Goal: Task Accomplishment & Management: Manage account settings

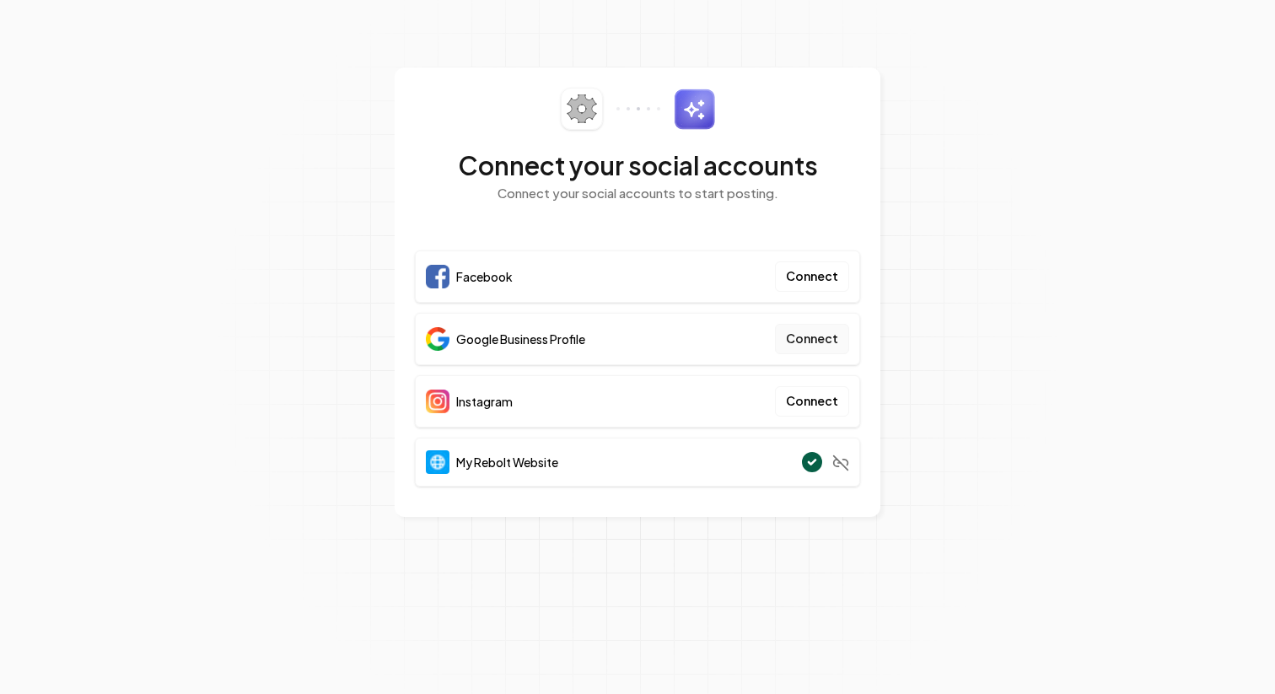
click at [807, 343] on button "Connect" at bounding box center [812, 339] width 74 height 30
click at [827, 336] on button "Connect" at bounding box center [812, 339] width 74 height 30
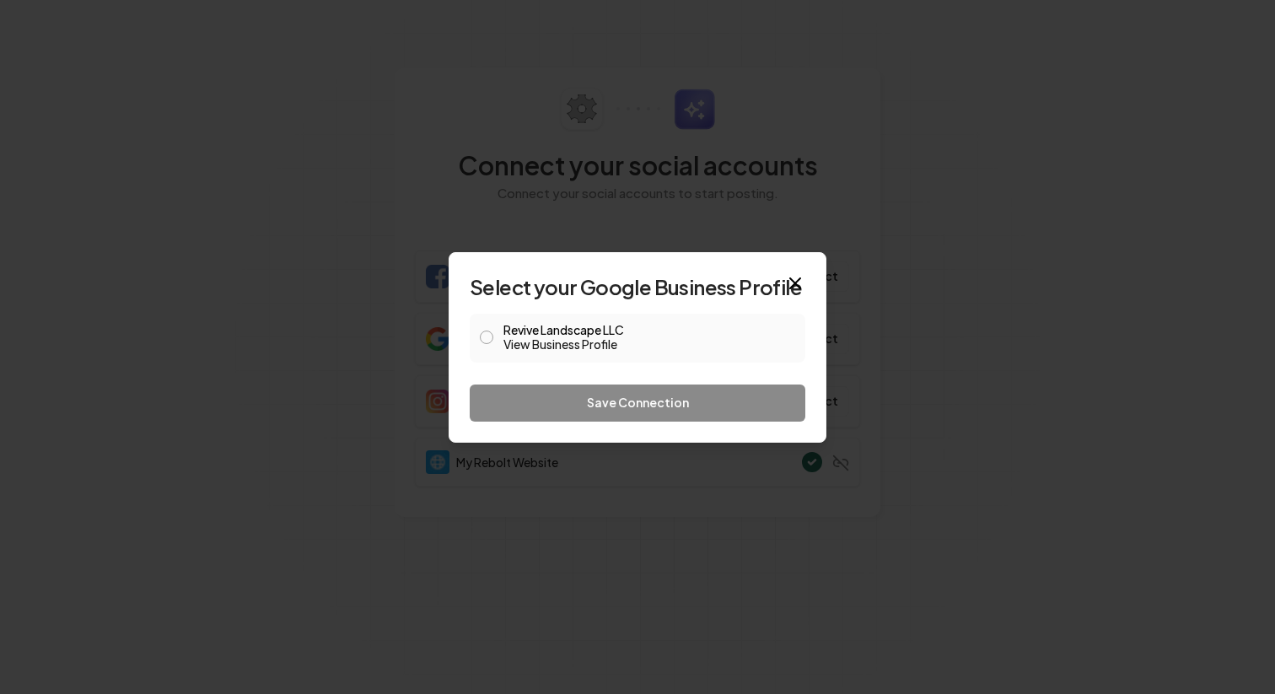
click at [620, 339] on link "View Business Profile" at bounding box center [649, 344] width 292 height 17
click at [487, 341] on button "Revive Landscape LLC View Business Profile" at bounding box center [486, 337] width 13 height 13
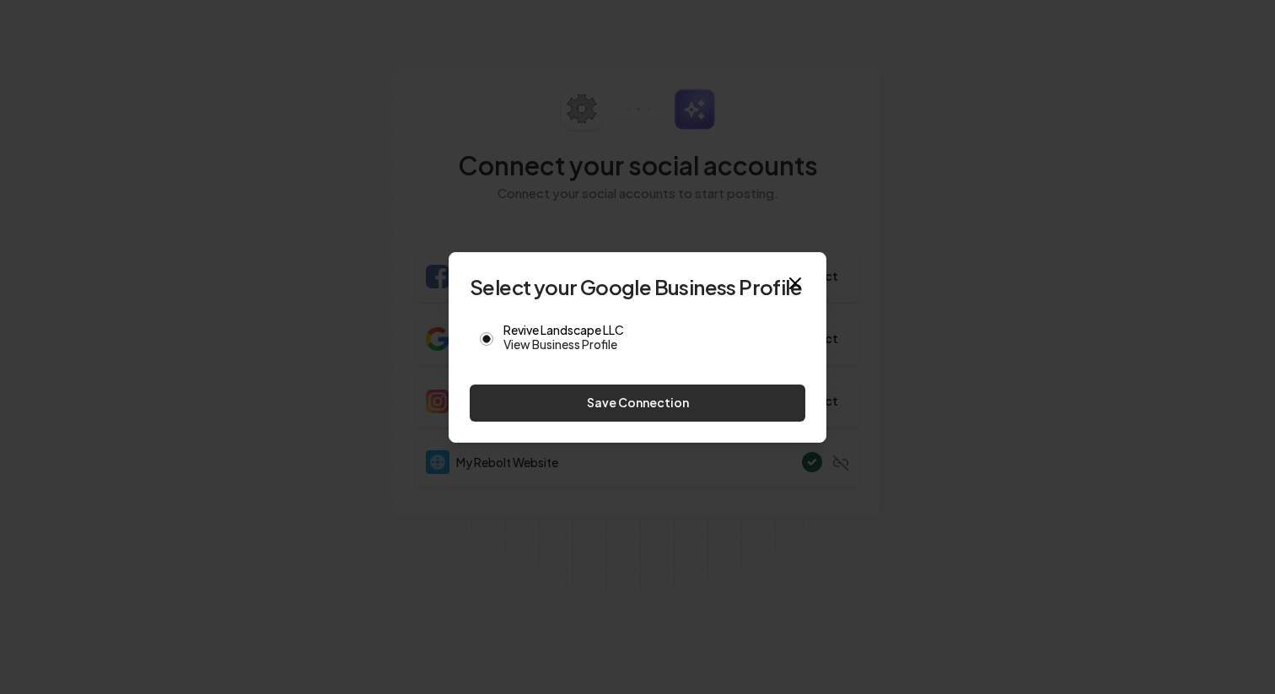
click at [568, 405] on button "Save Connection" at bounding box center [638, 403] width 336 height 37
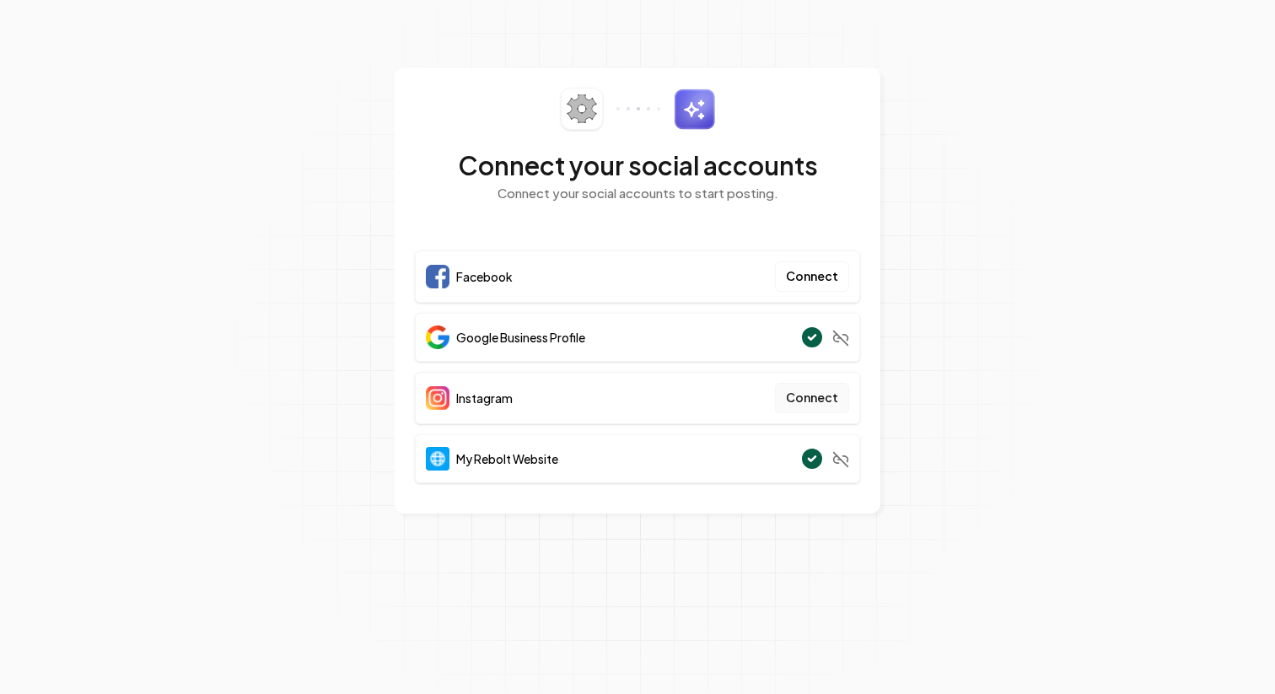
click at [818, 401] on button "Connect" at bounding box center [812, 398] width 74 height 30
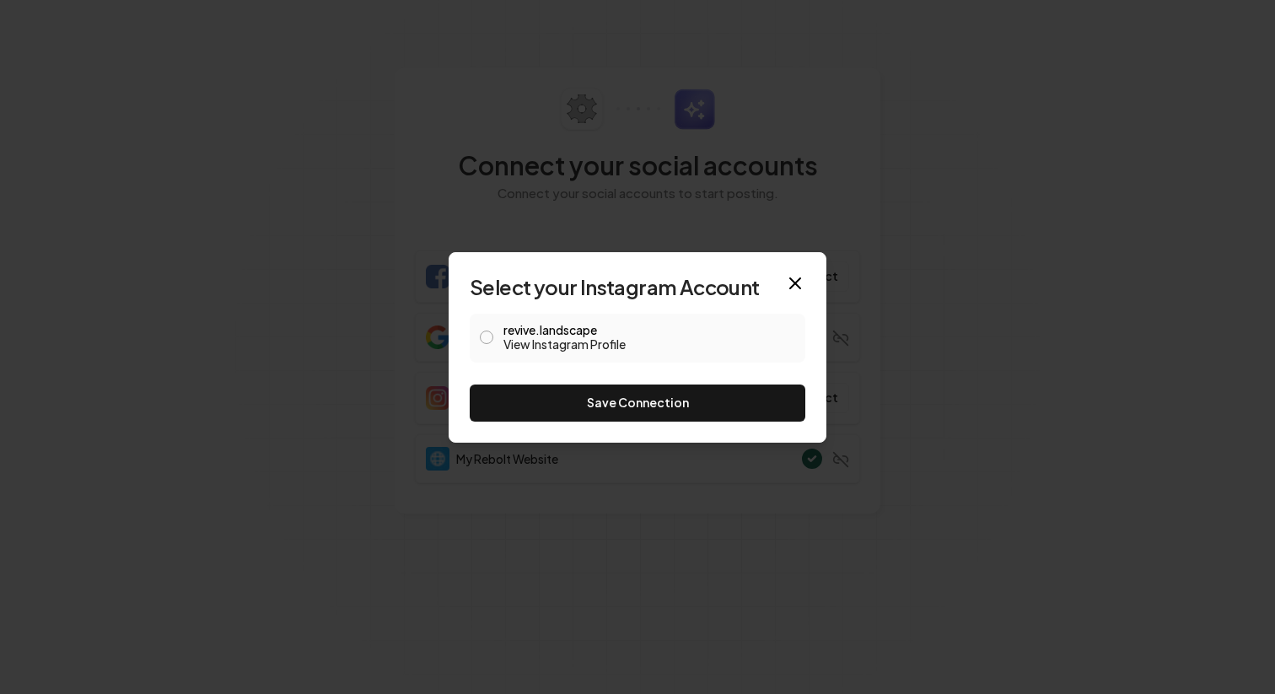
click at [484, 337] on button "revive.landscape View Instagram Profile" at bounding box center [486, 337] width 13 height 13
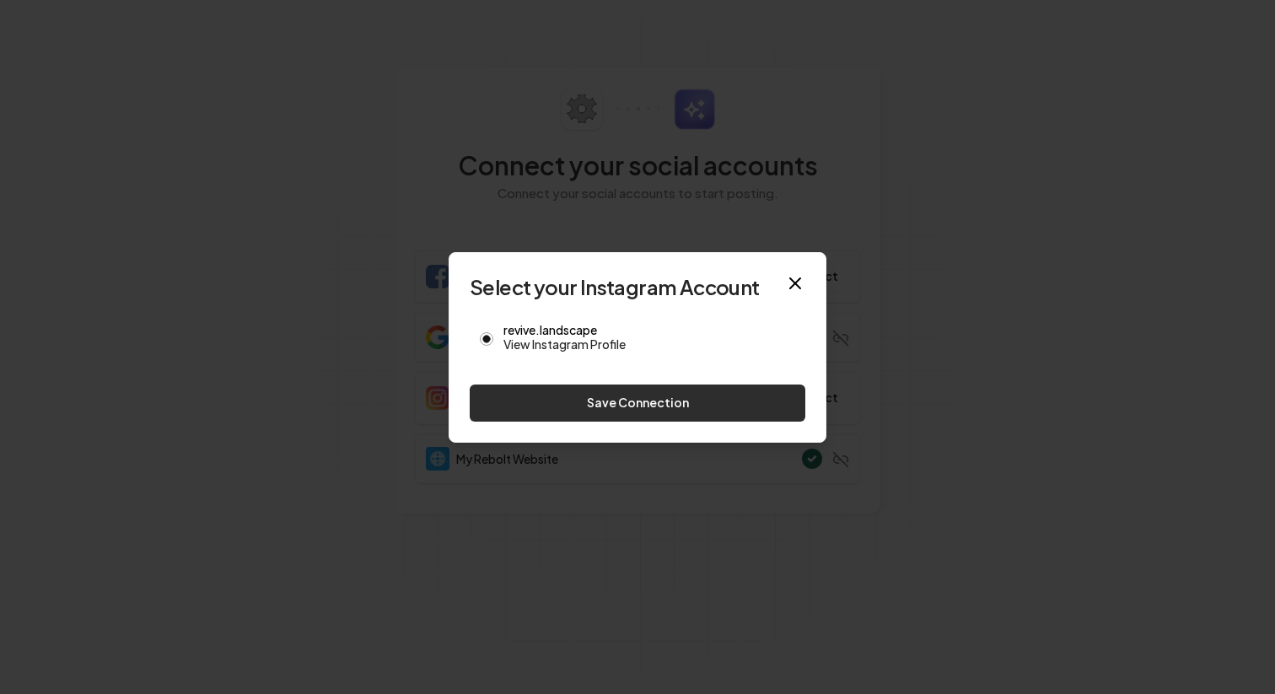
click at [516, 408] on button "Save Connection" at bounding box center [638, 403] width 336 height 37
